Goal: Task Accomplishment & Management: Manage account settings

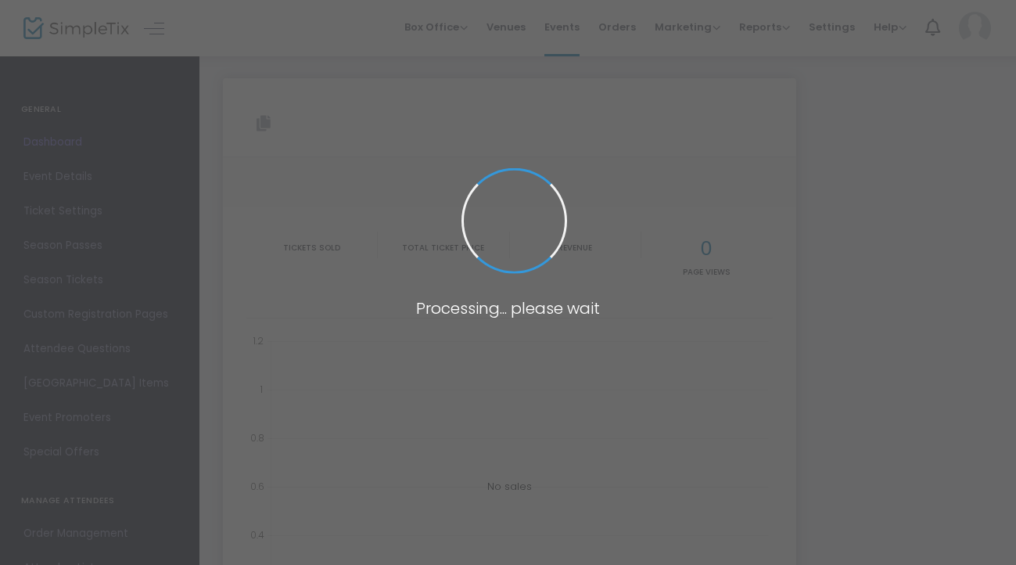
type input "[URL][DOMAIN_NAME]"
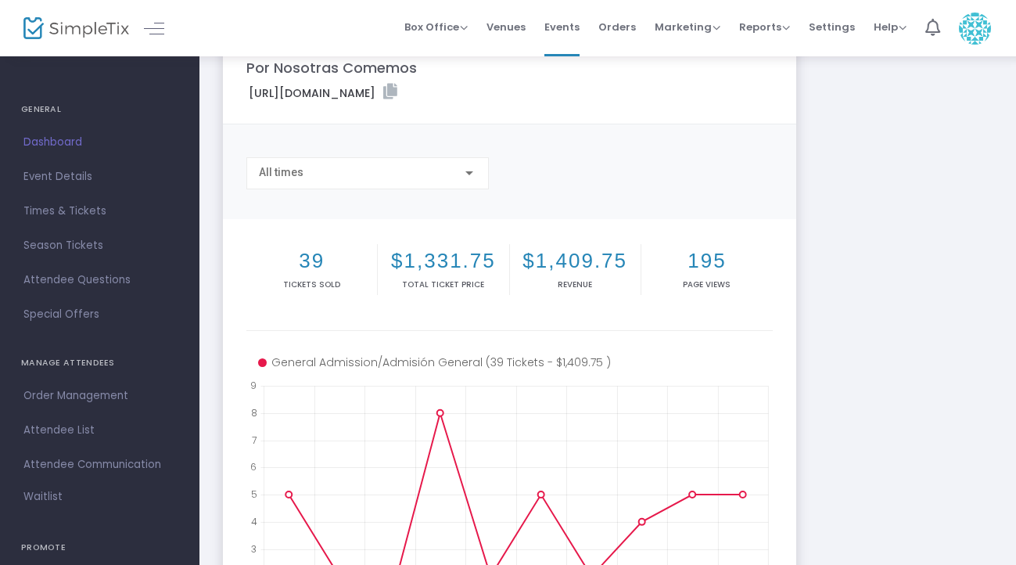
scroll to position [52, 0]
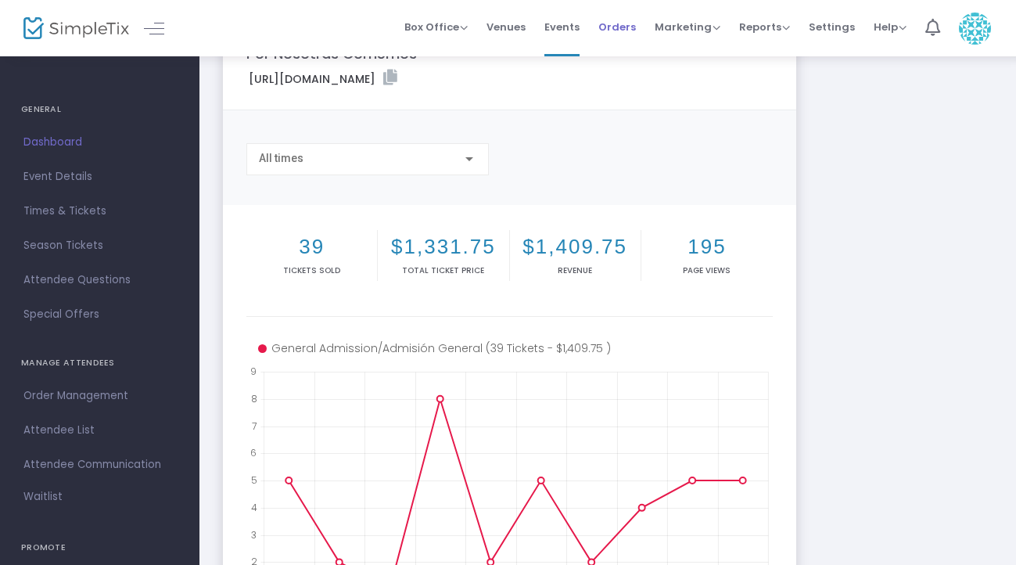
click at [614, 36] on span "Orders" at bounding box center [618, 27] width 38 height 40
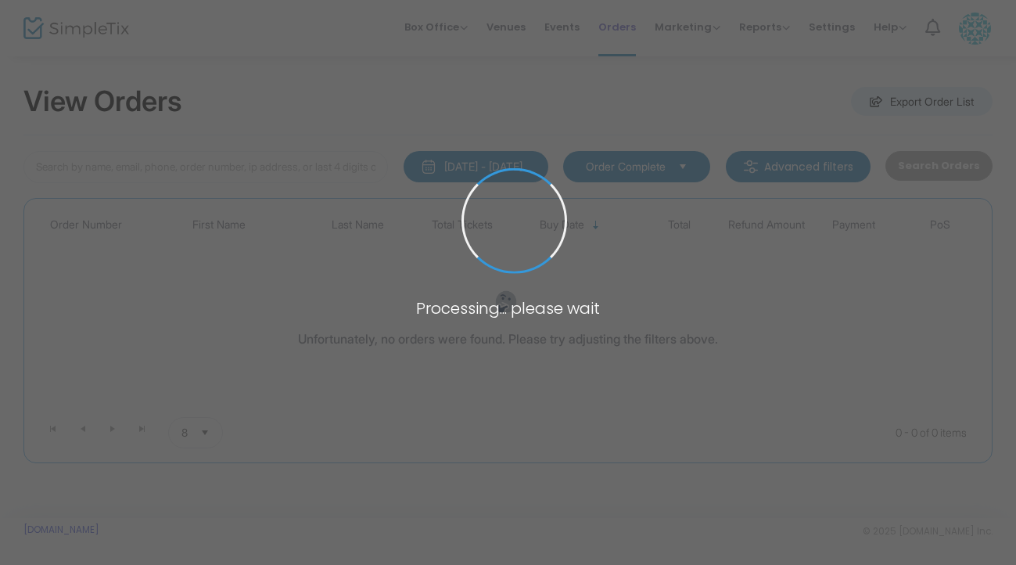
scroll to position [9, 0]
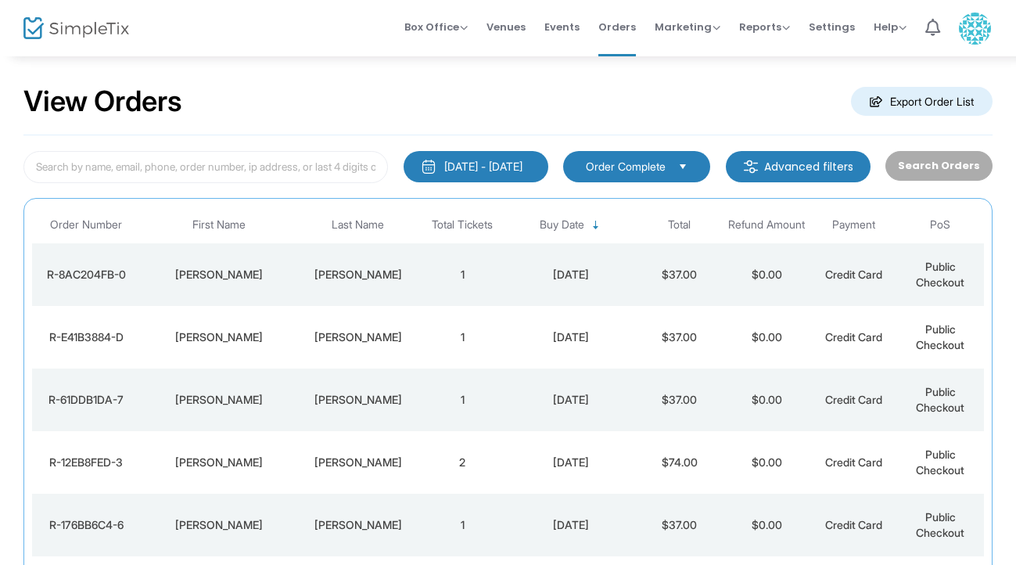
click at [509, 166] on div "[DATE] - [DATE]" at bounding box center [483, 167] width 78 height 16
click at [597, 89] on div "View Orders Export Order List" at bounding box center [507, 102] width 969 height 67
click at [577, 24] on span "Events" at bounding box center [562, 27] width 35 height 40
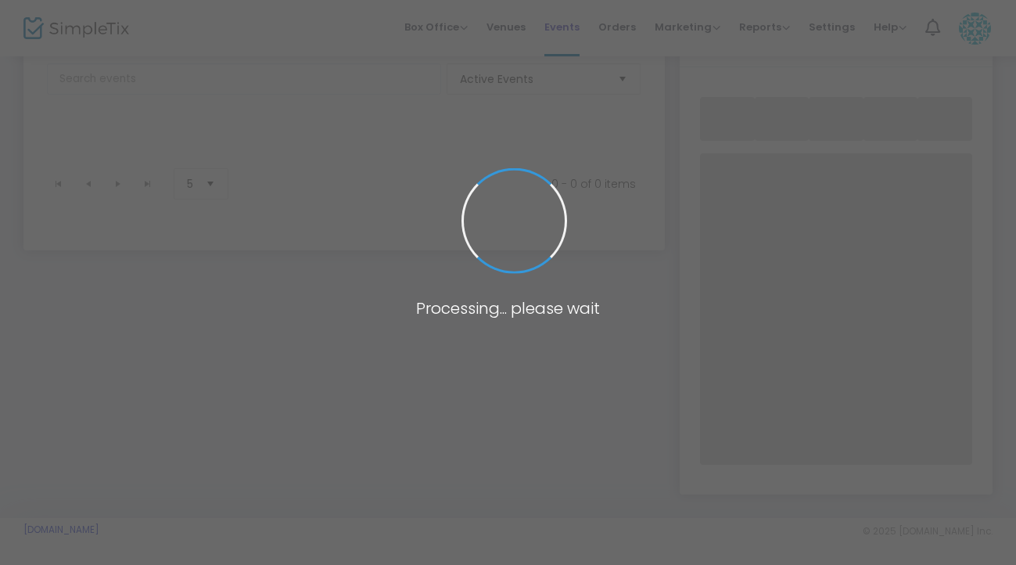
scroll to position [92, 0]
